Goal: Task Accomplishment & Management: Manage account settings

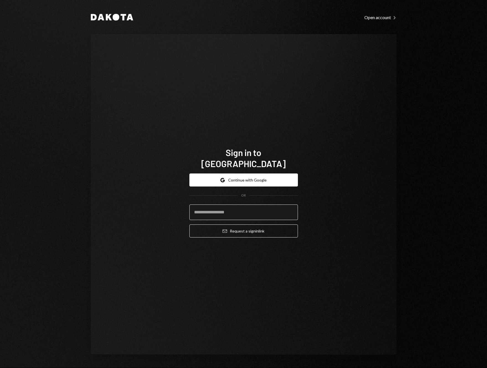
click at [241, 207] on input "email" at bounding box center [243, 212] width 109 height 16
click at [316, 155] on div "Sign in to Dakota Google Continue with Google OR Email Request a sign in link" at bounding box center [244, 194] width 306 height 320
click at [279, 176] on button "Google Continue with Google" at bounding box center [243, 179] width 109 height 13
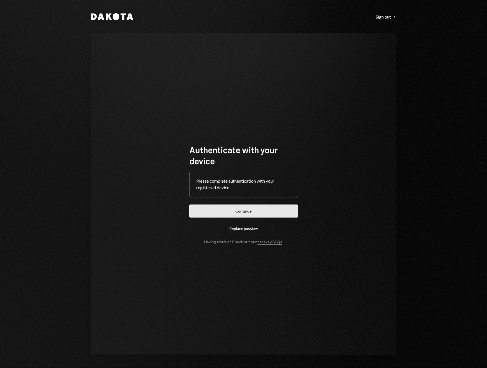
click at [252, 211] on button "Continue" at bounding box center [243, 210] width 109 height 13
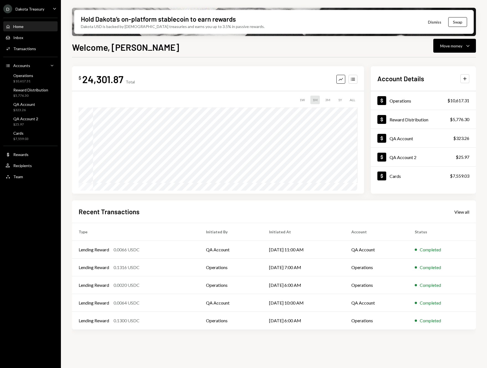
click at [181, 53] on div "Welcome, [PERSON_NAME] Move money Caret Down $ 24,301.87 Total Graph Accounts 1…" at bounding box center [274, 220] width 404 height 360
click at [54, 9] on icon "Caret Down" at bounding box center [55, 9] width 6 height 6
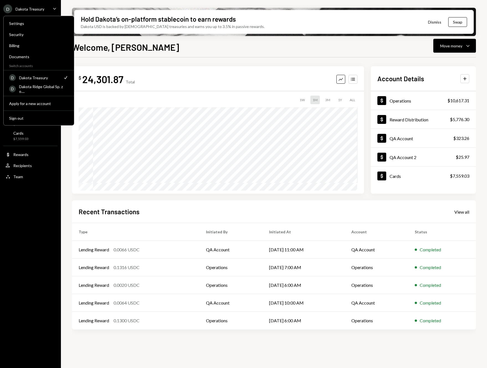
click at [62, 7] on div "Hold Dakota’s on-platform stablecoin to earn rewards Dakota USD is backed by U.…" at bounding box center [274, 184] width 426 height 368
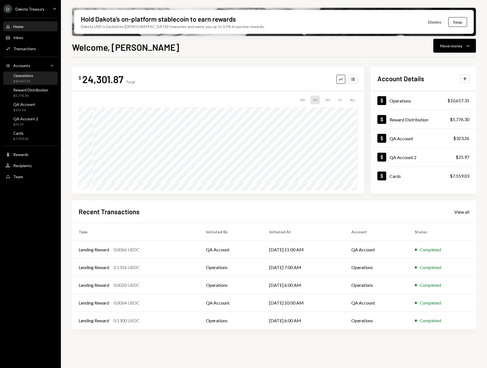
click at [29, 77] on div "Operations" at bounding box center [23, 75] width 20 height 5
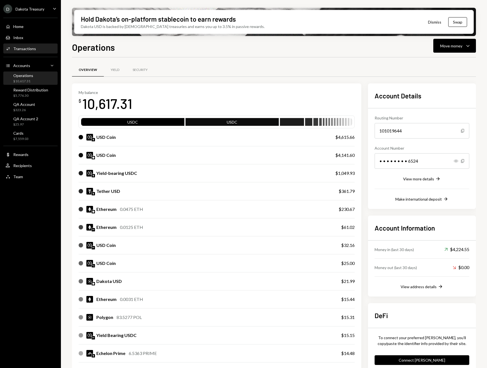
click at [30, 50] on div "Transactions" at bounding box center [24, 48] width 23 height 5
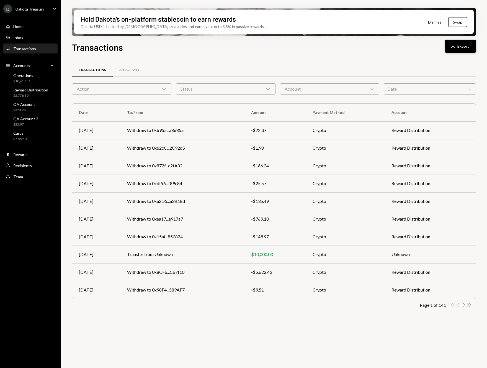
click at [461, 43] on button "Download Export" at bounding box center [460, 46] width 31 height 13
click at [426, 49] on div "Transactions Download Export" at bounding box center [274, 46] width 404 height 12
click at [131, 70] on div "All Activity" at bounding box center [129, 70] width 20 height 5
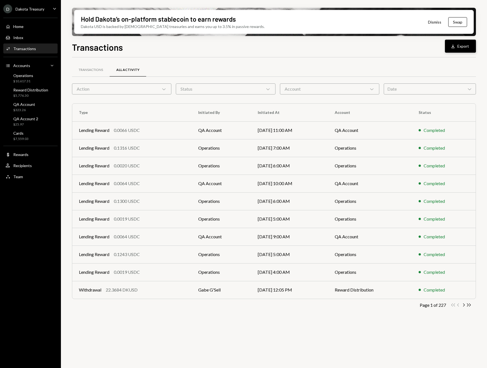
click at [457, 49] on button "Download Export" at bounding box center [460, 46] width 31 height 13
click at [304, 55] on div "Transactions Download Export Transactions All Activity Action Chevron Down Stat…" at bounding box center [274, 220] width 404 height 360
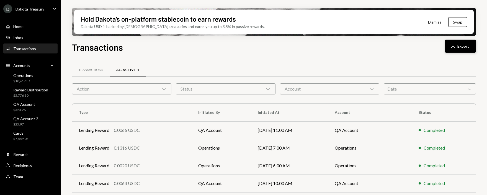
click at [464, 49] on button "Download Export" at bounding box center [460, 46] width 31 height 13
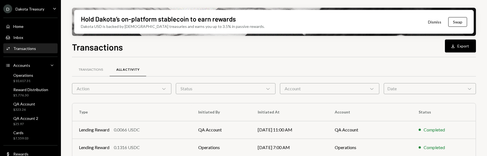
click at [216, 65] on div "Transactions All Activity" at bounding box center [274, 70] width 404 height 14
click at [160, 87] on div "Action Chevron Down" at bounding box center [121, 88] width 99 height 11
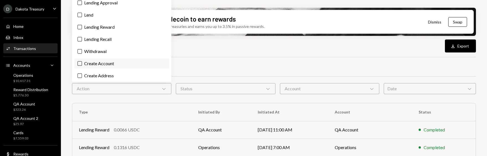
click at [115, 62] on label "Create Account" at bounding box center [121, 64] width 95 height 10
click at [82, 62] on button "Create Account" at bounding box center [80, 63] width 4 height 4
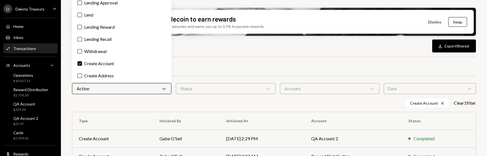
click at [217, 90] on div "Status Chevron Down" at bounding box center [225, 88] width 99 height 11
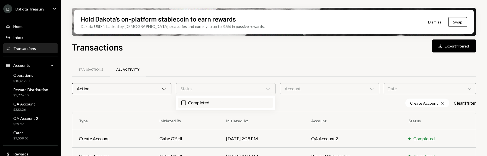
click at [215, 102] on label "Completed" at bounding box center [225, 103] width 95 height 10
click at [186, 102] on button "Completed" at bounding box center [183, 103] width 4 height 4
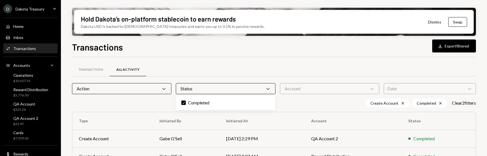
click at [309, 73] on div "Transactions All Activity" at bounding box center [274, 70] width 404 height 14
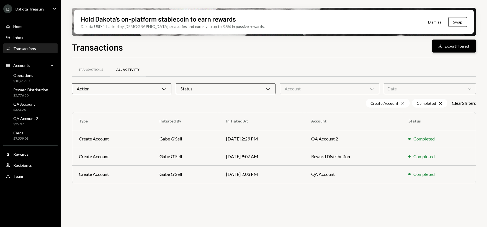
click at [448, 48] on button "Download Export filtered" at bounding box center [454, 46] width 44 height 13
click at [406, 78] on div "Transactions All Activity" at bounding box center [274, 73] width 404 height 20
click at [415, 89] on div "Date Chevron Down" at bounding box center [430, 88] width 92 height 11
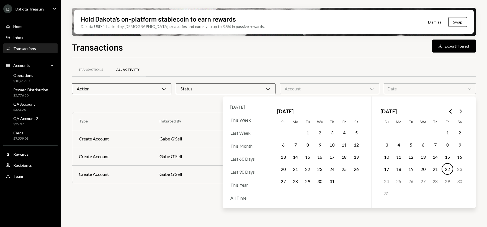
click at [446, 169] on button "22" at bounding box center [448, 169] width 12 height 12
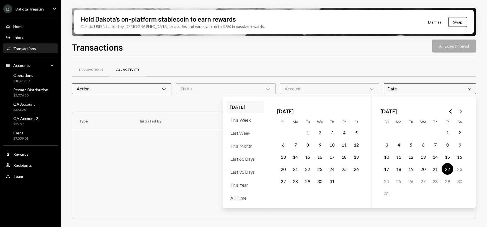
click at [422, 168] on button "20" at bounding box center [423, 169] width 12 height 12
click at [433, 168] on button "21" at bounding box center [436, 169] width 12 height 12
click at [387, 168] on button "17" at bounding box center [387, 169] width 12 height 12
click at [430, 61] on div "Transactions All Activity Action Chevron Down Status Chevron Down Account Chevr…" at bounding box center [274, 143] width 404 height 173
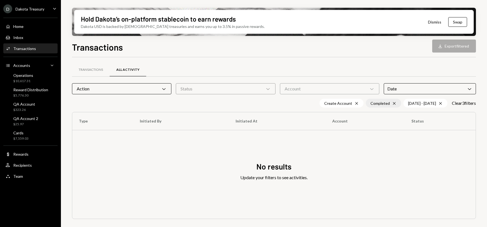
click at [392, 104] on icon "Cross" at bounding box center [394, 103] width 4 height 4
click at [392, 103] on icon "Cross" at bounding box center [394, 103] width 4 height 4
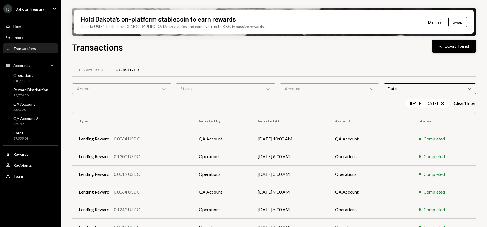
click at [448, 49] on button "Download Export filtered" at bounding box center [454, 46] width 44 height 13
click at [55, 9] on icon "Main" at bounding box center [54, 9] width 3 height 2
click at [91, 53] on div "Transactions Download Export filtered Transactions All Activity Action Chevron …" at bounding box center [274, 150] width 404 height 220
click at [21, 176] on div "Team" at bounding box center [18, 176] width 10 height 5
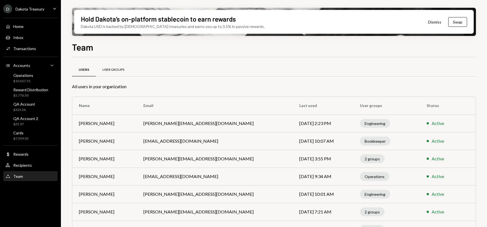
click at [120, 69] on div "User Groups" at bounding box center [113, 70] width 22 height 5
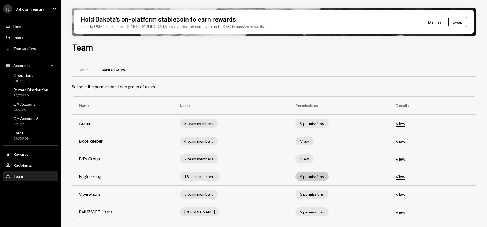
click at [317, 176] on div "4 permissions" at bounding box center [311, 176] width 33 height 9
click at [343, 174] on td "4 permissions" at bounding box center [339, 177] width 100 height 18
click at [81, 67] on div "Users" at bounding box center [83, 69] width 23 height 13
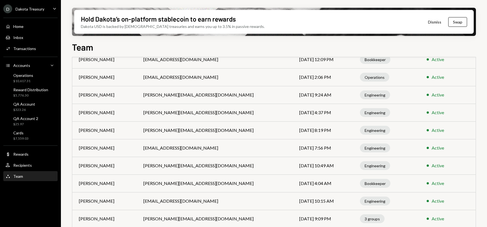
scroll to position [218, 0]
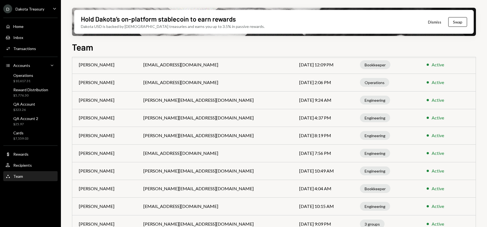
click at [54, 8] on icon "Caret Down" at bounding box center [55, 9] width 6 height 6
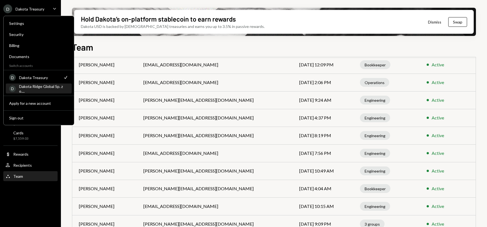
click at [47, 88] on div "Dakota Ridge Global Sp. z o...." at bounding box center [43, 88] width 49 height 9
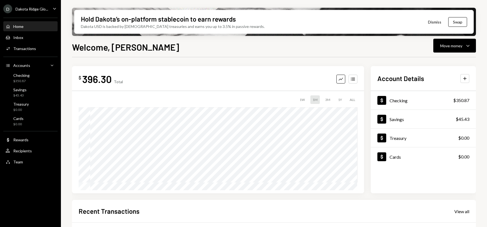
click at [55, 13] on ul "D Dakota Ridge Glo... Caret Down Home Home Inbox Inbox Activities Transactions …" at bounding box center [30, 84] width 61 height 168
click at [55, 9] on icon "Caret Down" at bounding box center [55, 9] width 6 height 6
click at [111, 54] on div "Welcome, [PERSON_NAME] Move money Caret Down $ 396.30 Total Graph Accounts 1W 1…" at bounding box center [274, 150] width 404 height 220
click at [20, 158] on div "Team Team" at bounding box center [31, 162] width 50 height 9
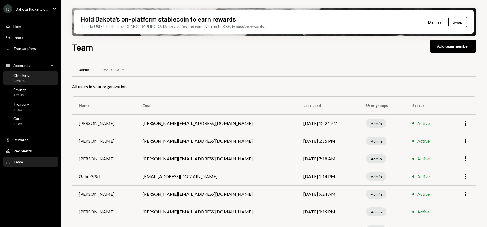
click at [22, 76] on div "Checking" at bounding box center [21, 75] width 16 height 5
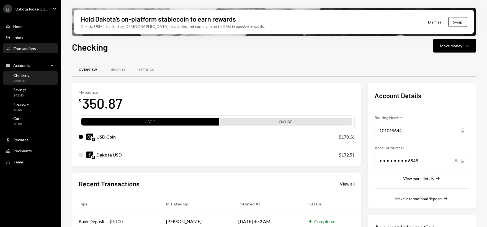
click at [42, 51] on div "Activities Transactions" at bounding box center [31, 48] width 50 height 9
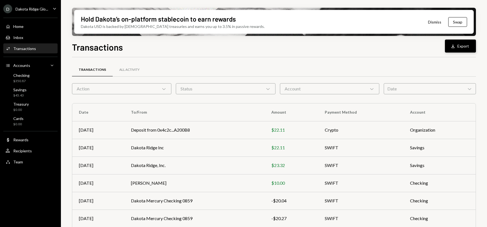
click at [462, 47] on button "Download Export" at bounding box center [460, 46] width 31 height 13
click at [49, 11] on div "D Dakota Ridge Glo... Caret Down" at bounding box center [30, 8] width 61 height 9
click at [190, 50] on div "Transactions Download Export" at bounding box center [274, 46] width 404 height 12
click at [320, 84] on div "Account Chevron Down" at bounding box center [329, 88] width 99 height 11
click at [242, 72] on div "Transactions All Activity" at bounding box center [274, 70] width 404 height 14
